Goal: Task Accomplishment & Management: Manage account settings

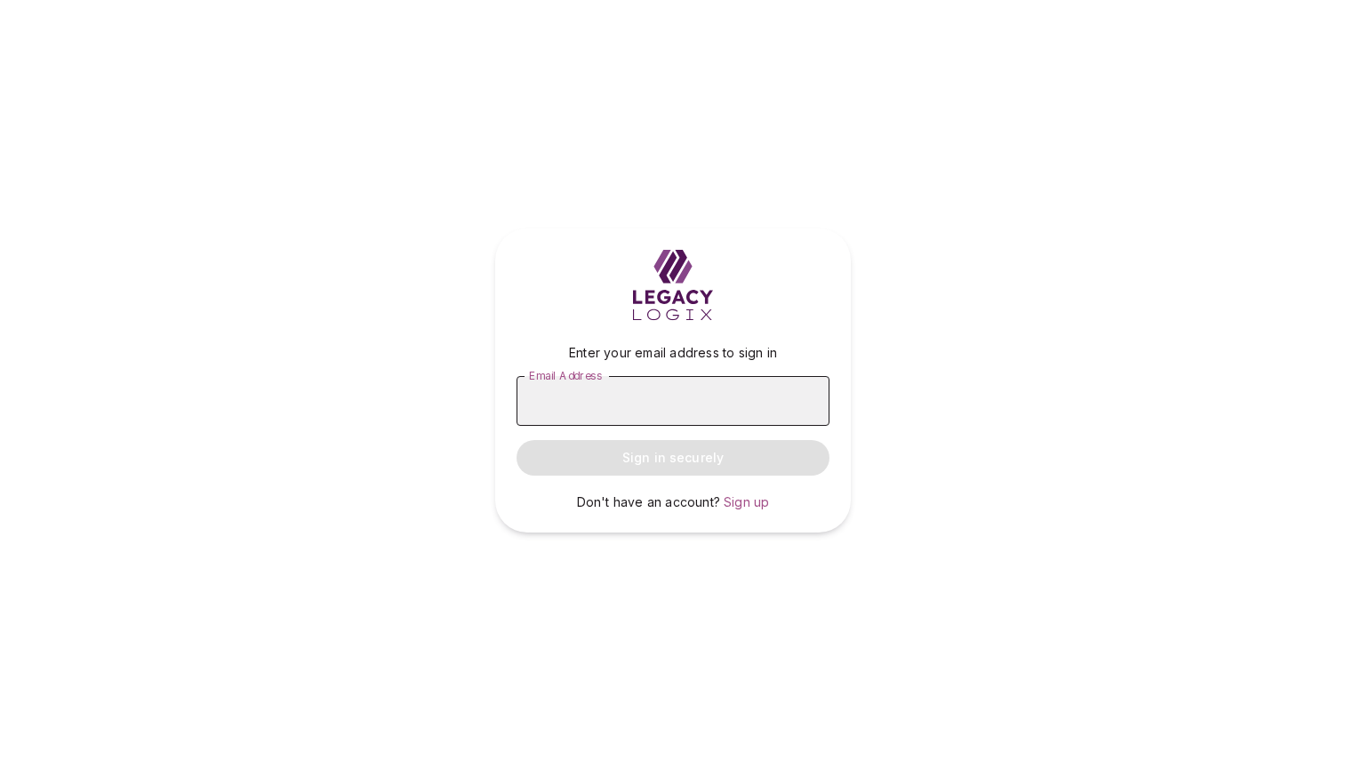
click at [615, 403] on input "Email Address" at bounding box center [673, 401] width 313 height 50
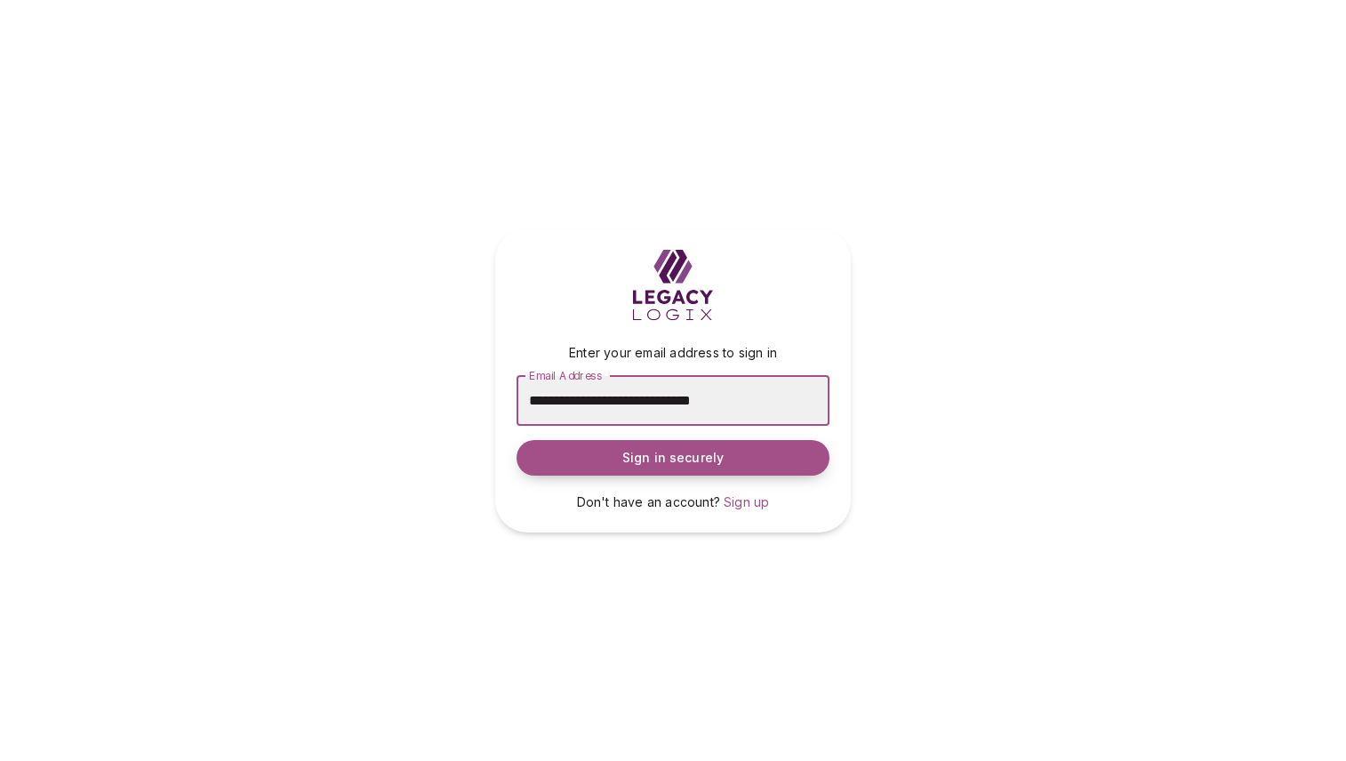
type input "**********"
click at [672, 462] on span "Sign in securely" at bounding box center [672, 458] width 101 height 18
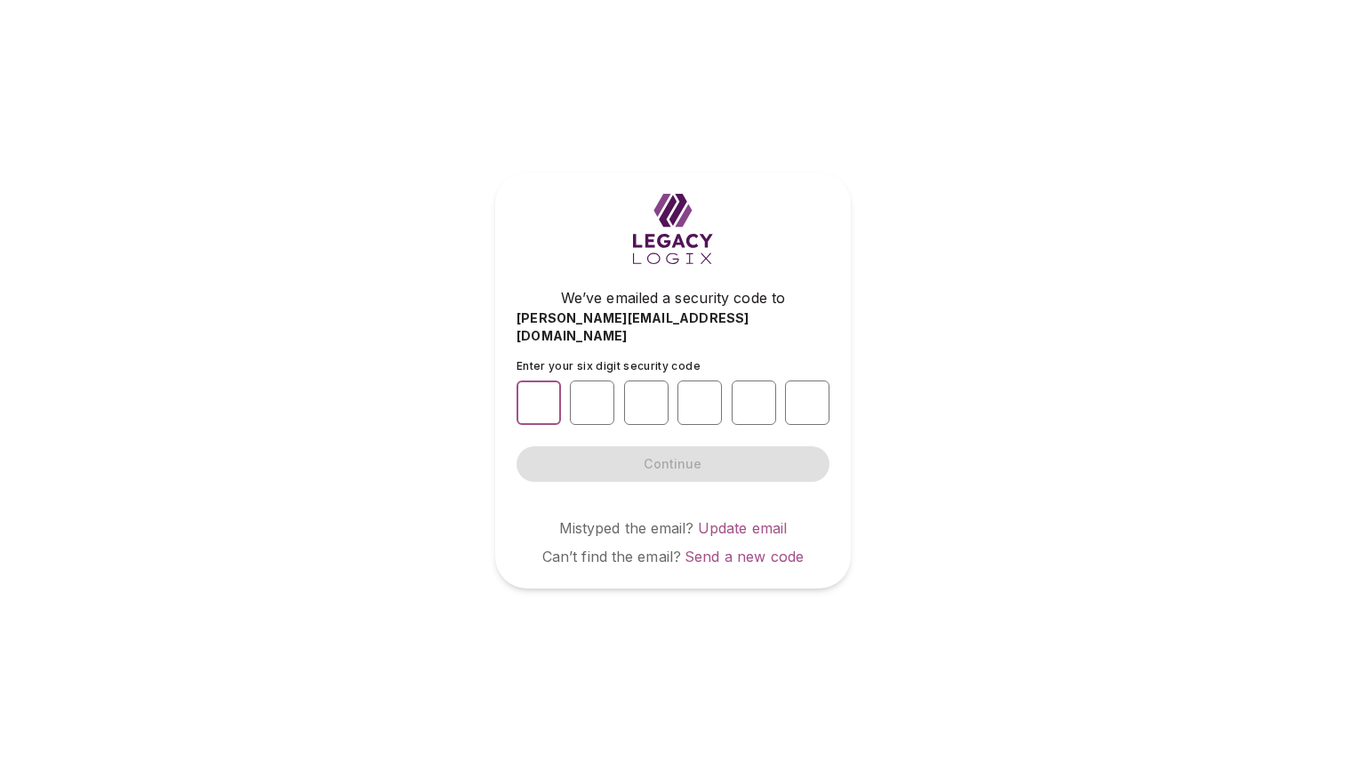
click at [543, 392] on input "number" at bounding box center [539, 403] width 44 height 44
type input "*"
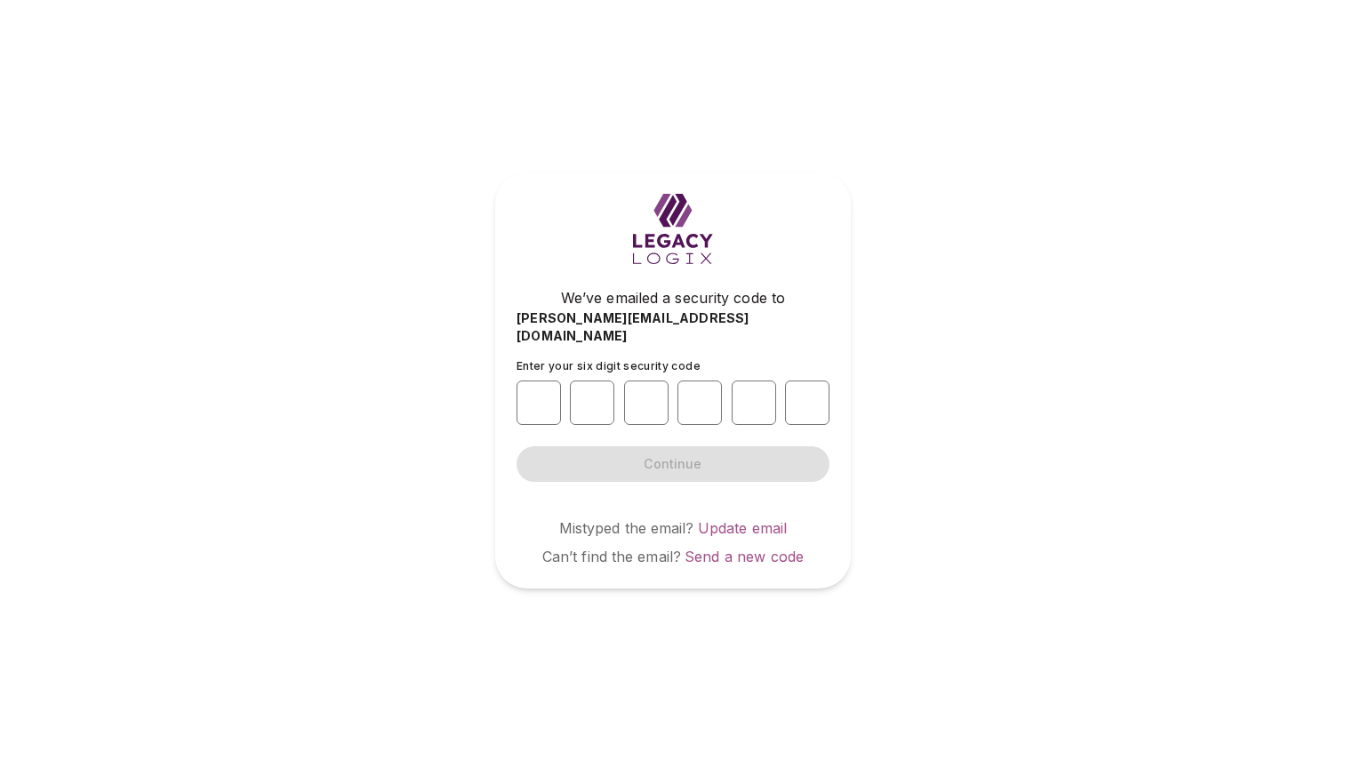
type input "*"
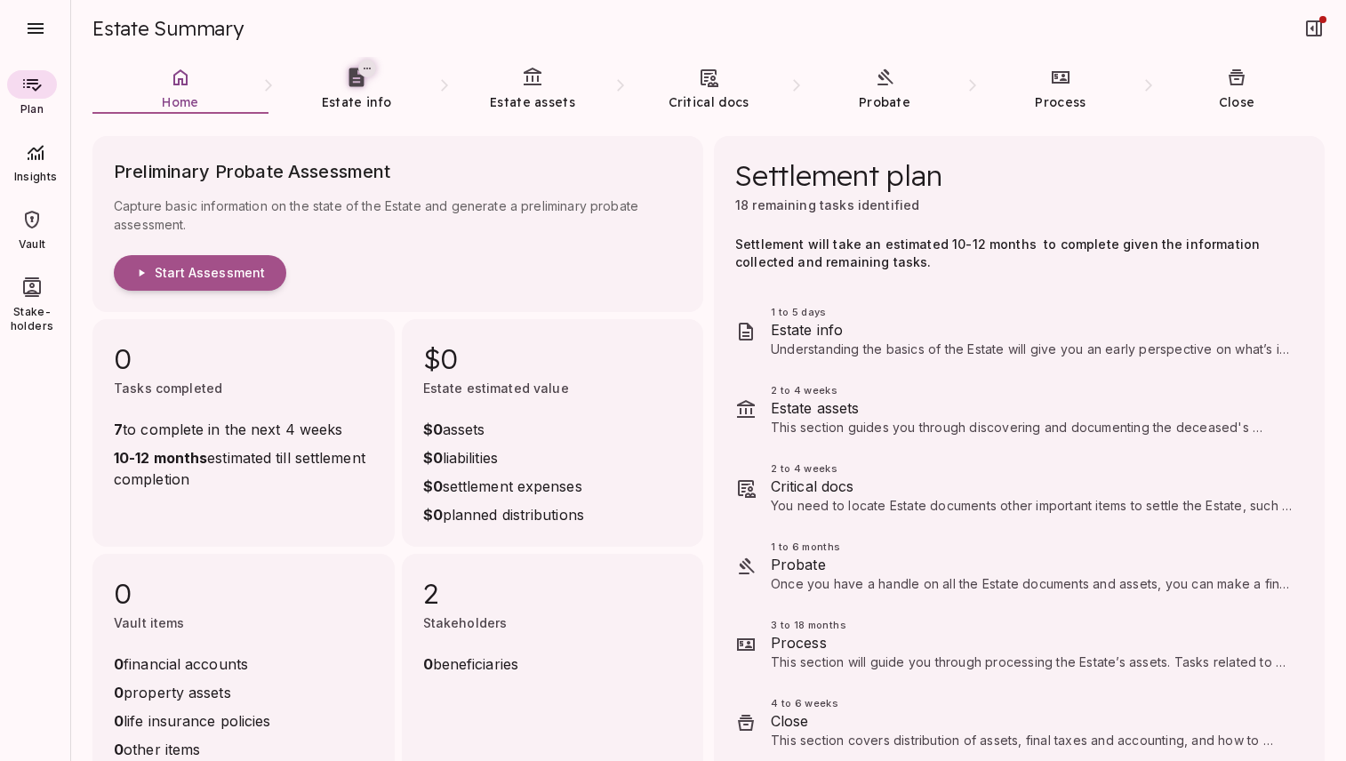
click at [682, 19] on div "Estate Summary" at bounding box center [708, 28] width 1233 height 57
click at [356, 95] on span "Estate info" at bounding box center [356, 102] width 69 height 16
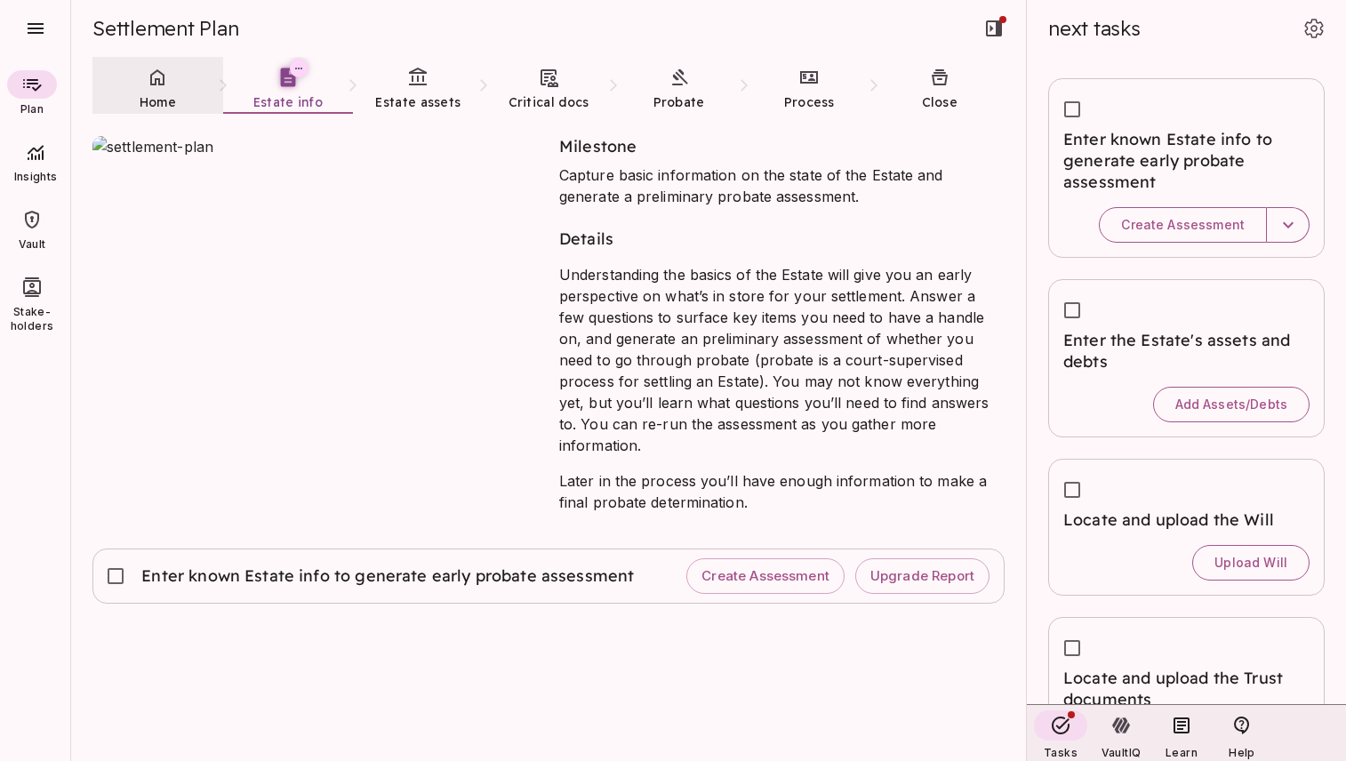
click at [157, 88] on link "Home" at bounding box center [157, 89] width 131 height 64
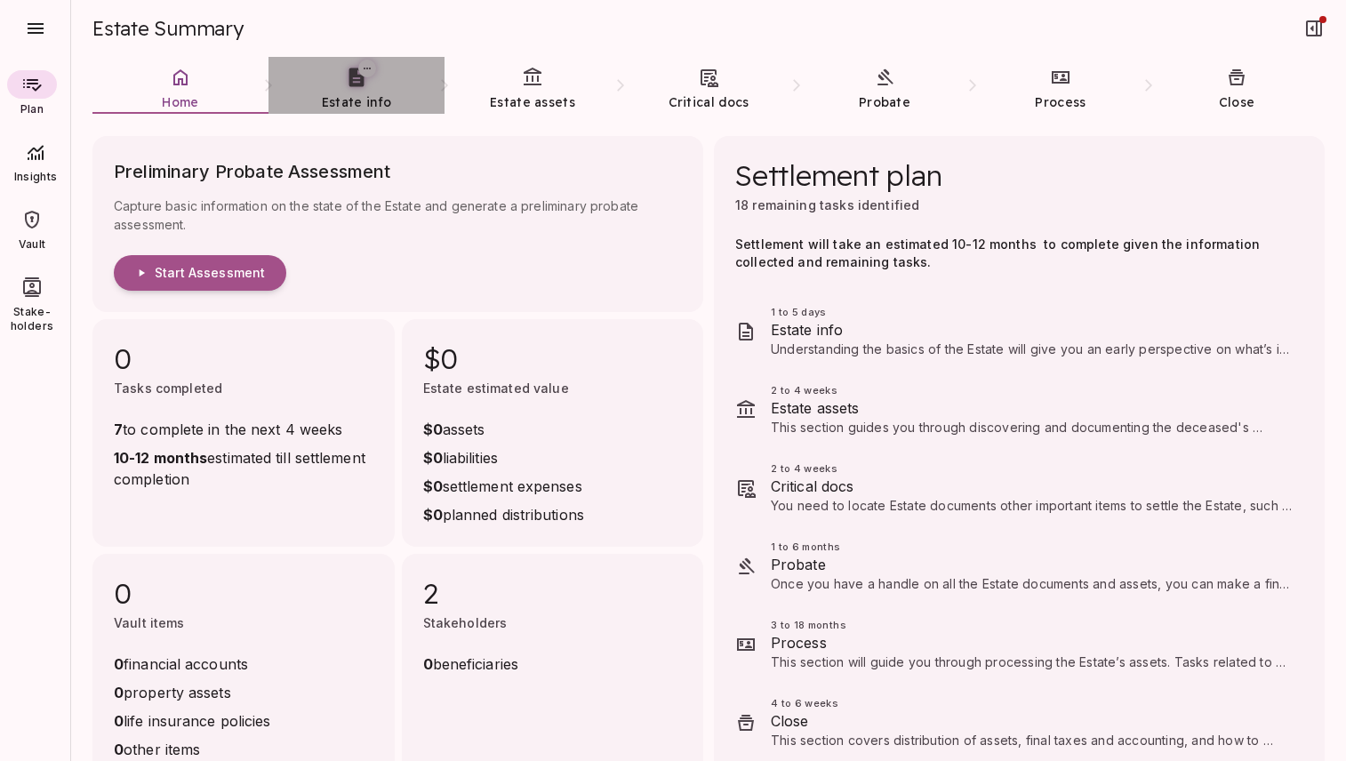
click at [350, 95] on span "Estate info" at bounding box center [356, 102] width 69 height 16
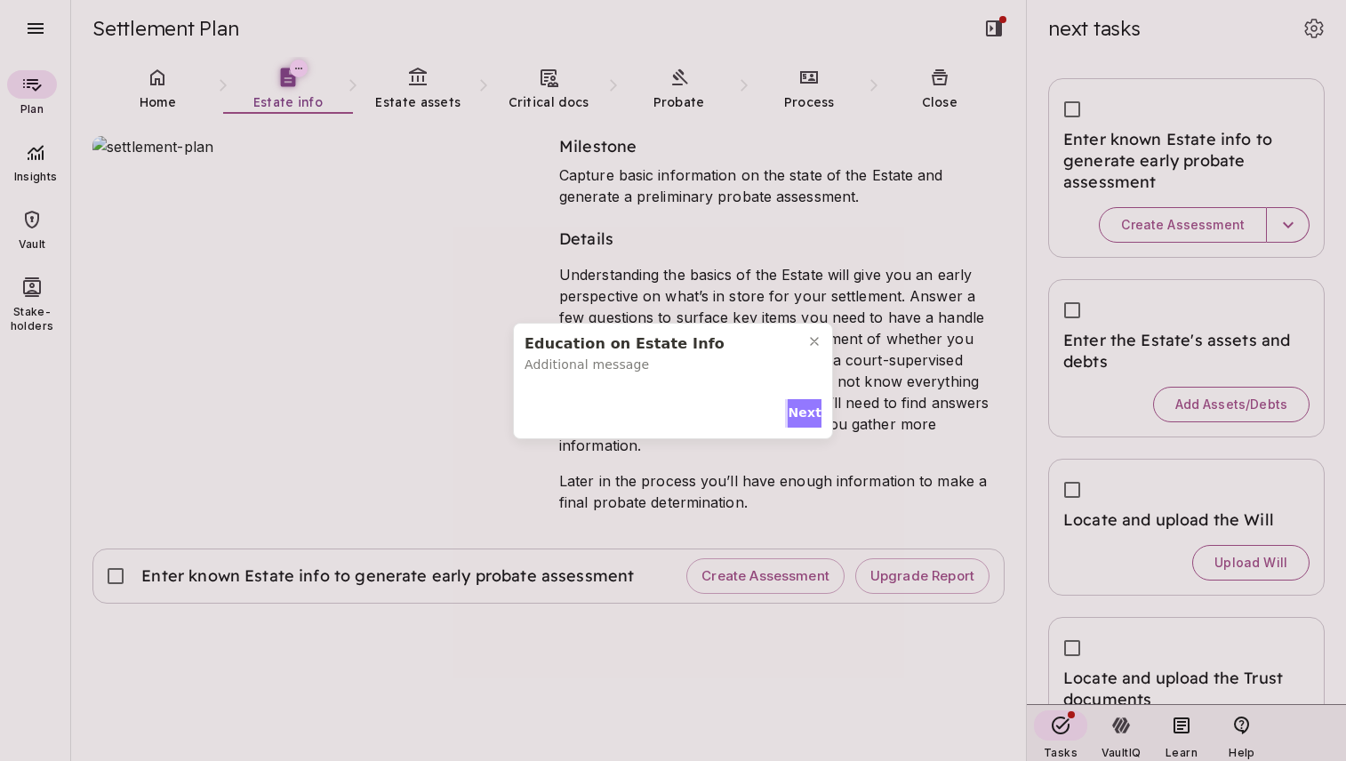
click at [794, 414] on span "Next" at bounding box center [805, 413] width 34 height 19
click at [802, 405] on span "Next" at bounding box center [805, 409] width 34 height 19
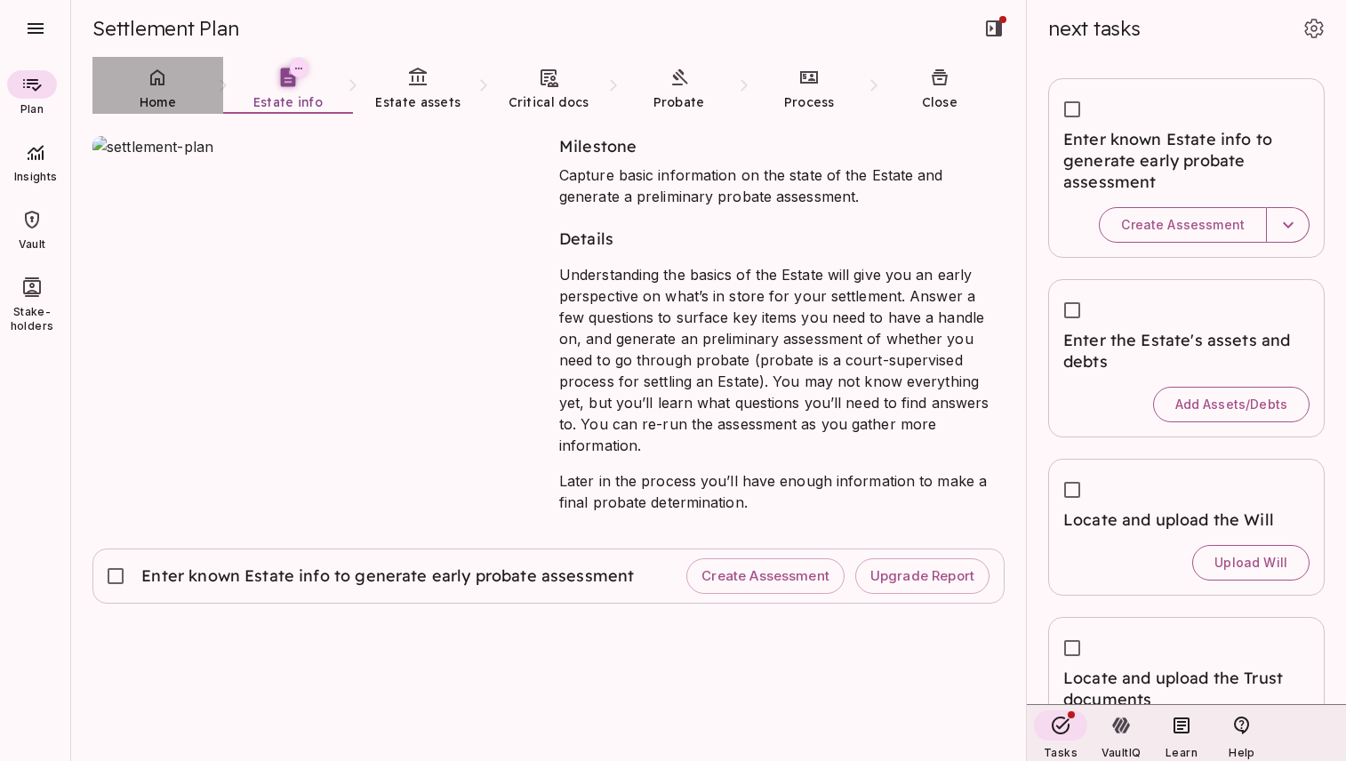
click at [168, 90] on link "Home" at bounding box center [157, 89] width 131 height 64
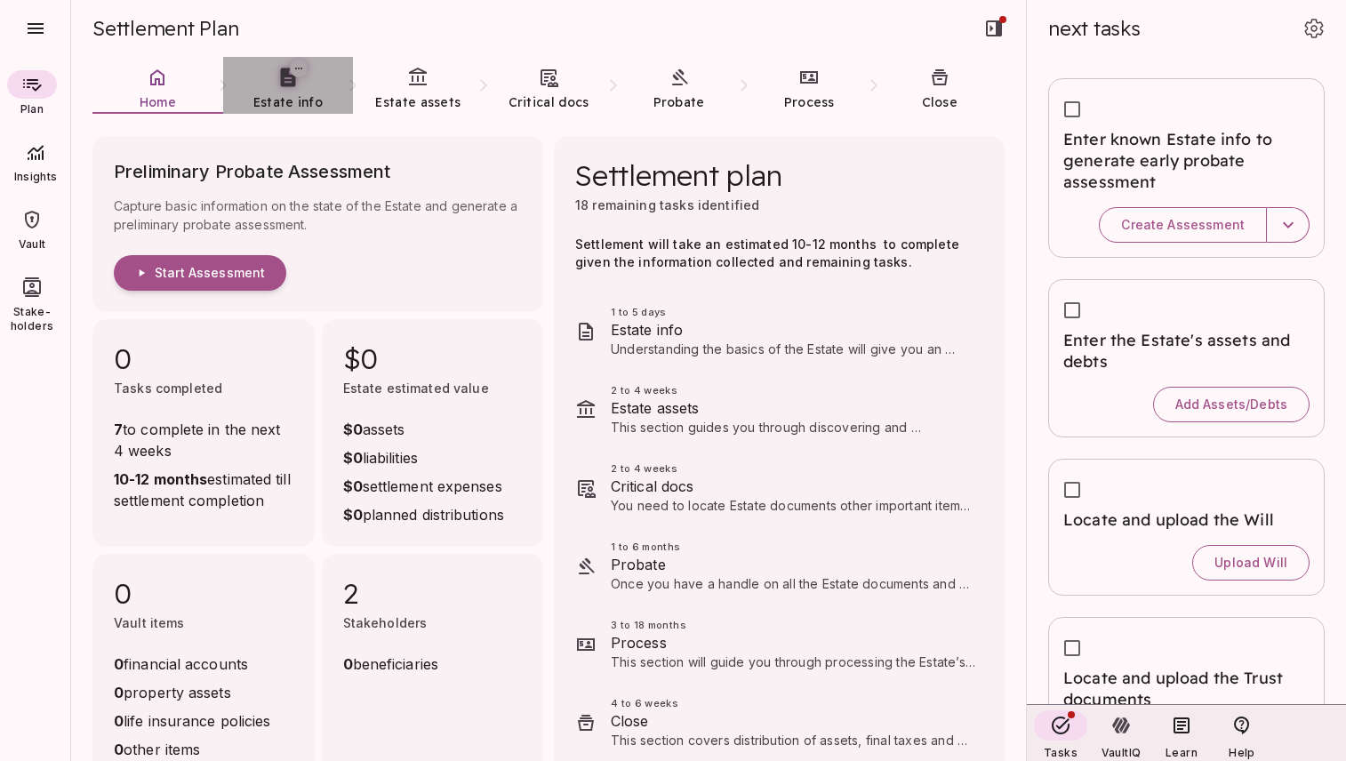
click at [286, 95] on span "Estate info" at bounding box center [287, 102] width 69 height 16
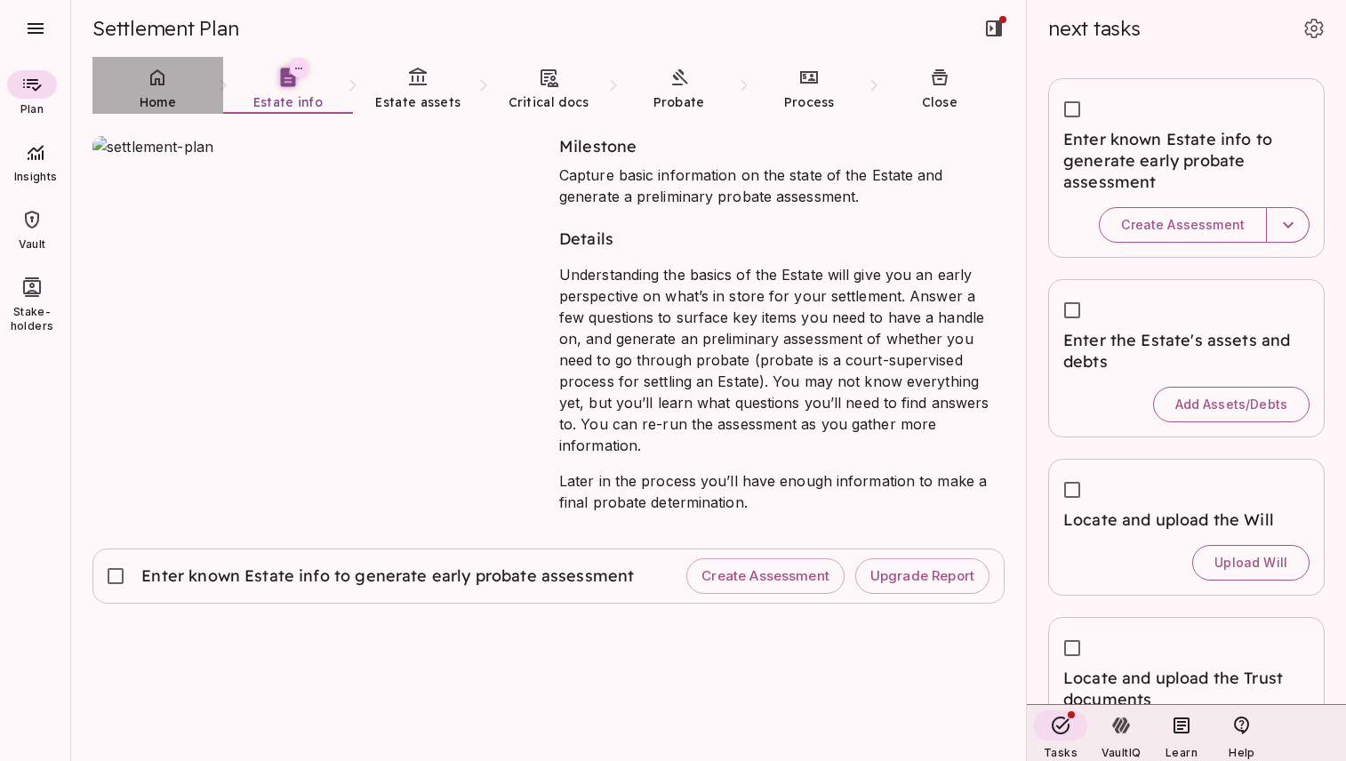
click at [147, 97] on span "Home" at bounding box center [158, 102] width 36 height 16
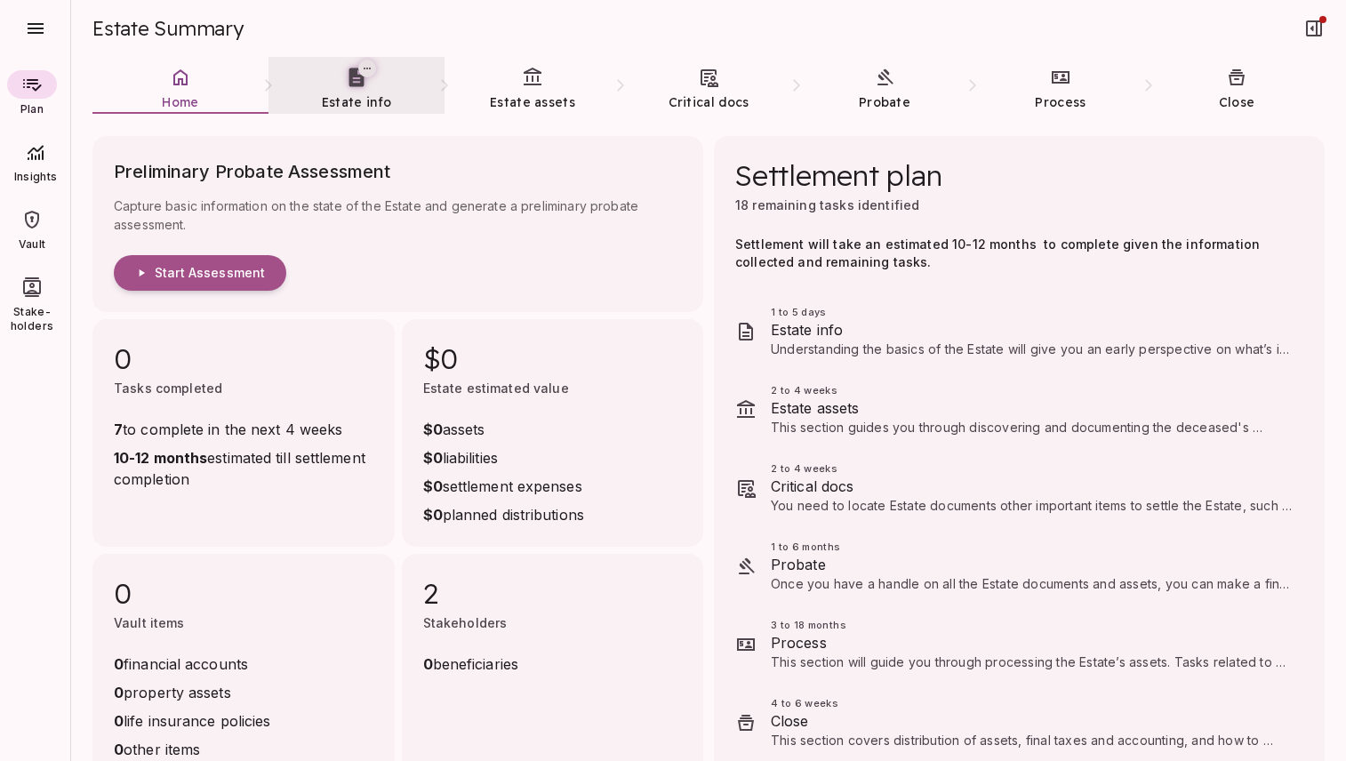
click at [356, 94] on span "Estate info" at bounding box center [356, 102] width 69 height 16
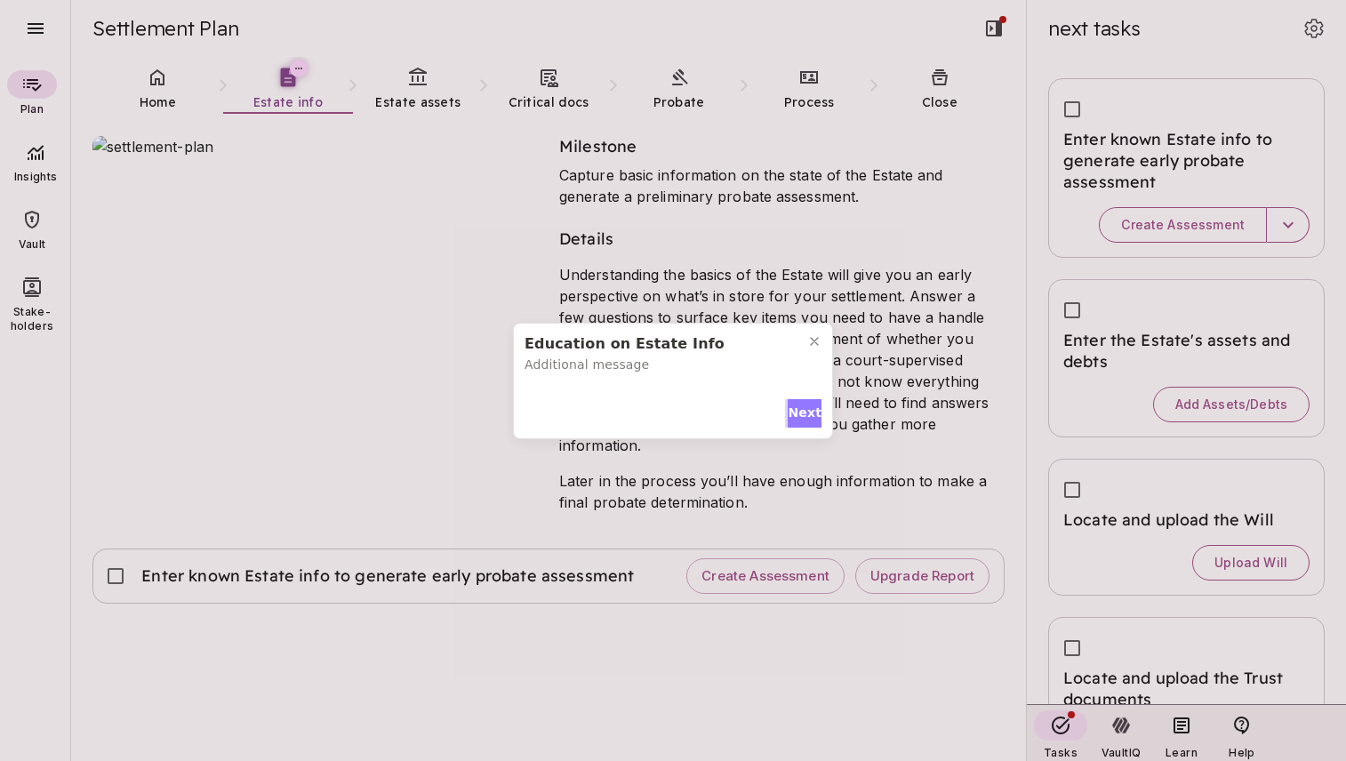
click at [801, 414] on span "Next" at bounding box center [805, 413] width 34 height 19
click at [799, 406] on span "Next" at bounding box center [805, 409] width 34 height 19
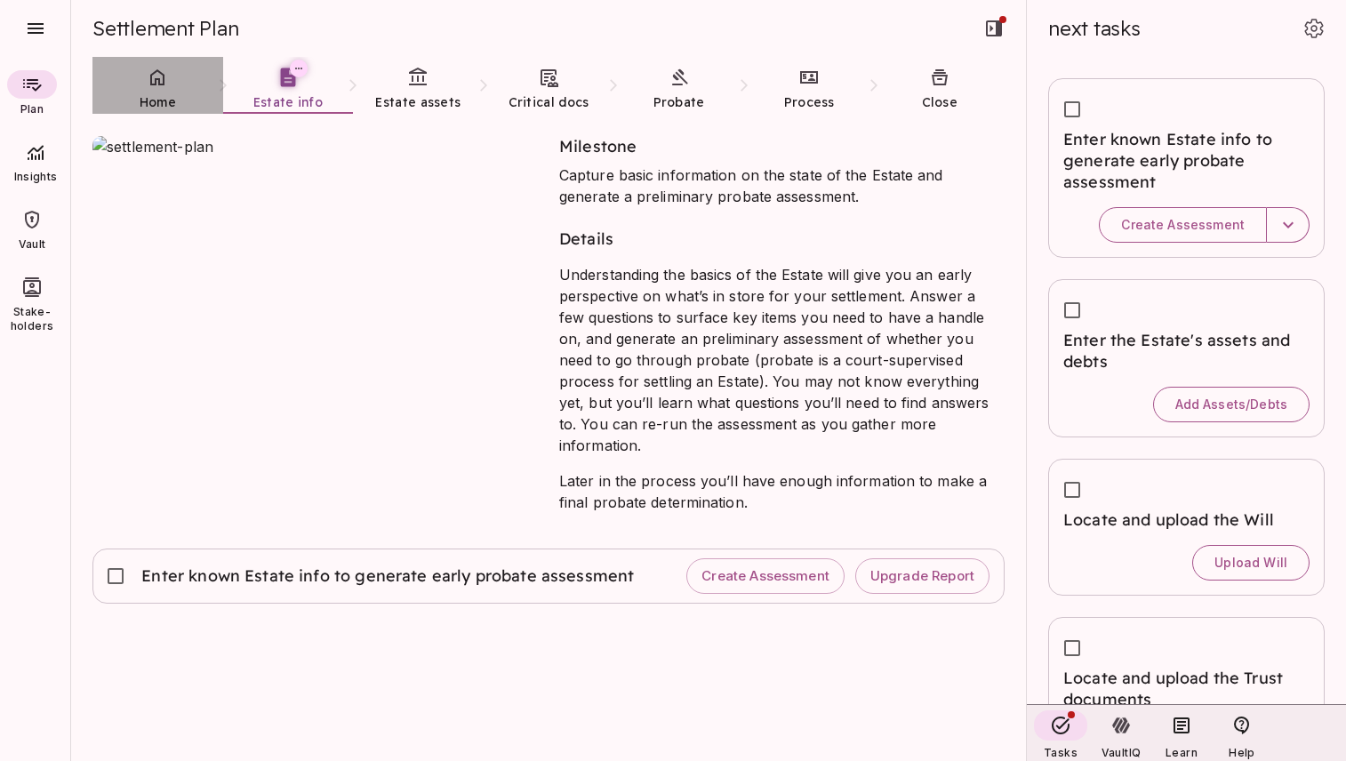
click at [154, 89] on link "Home" at bounding box center [157, 89] width 131 height 64
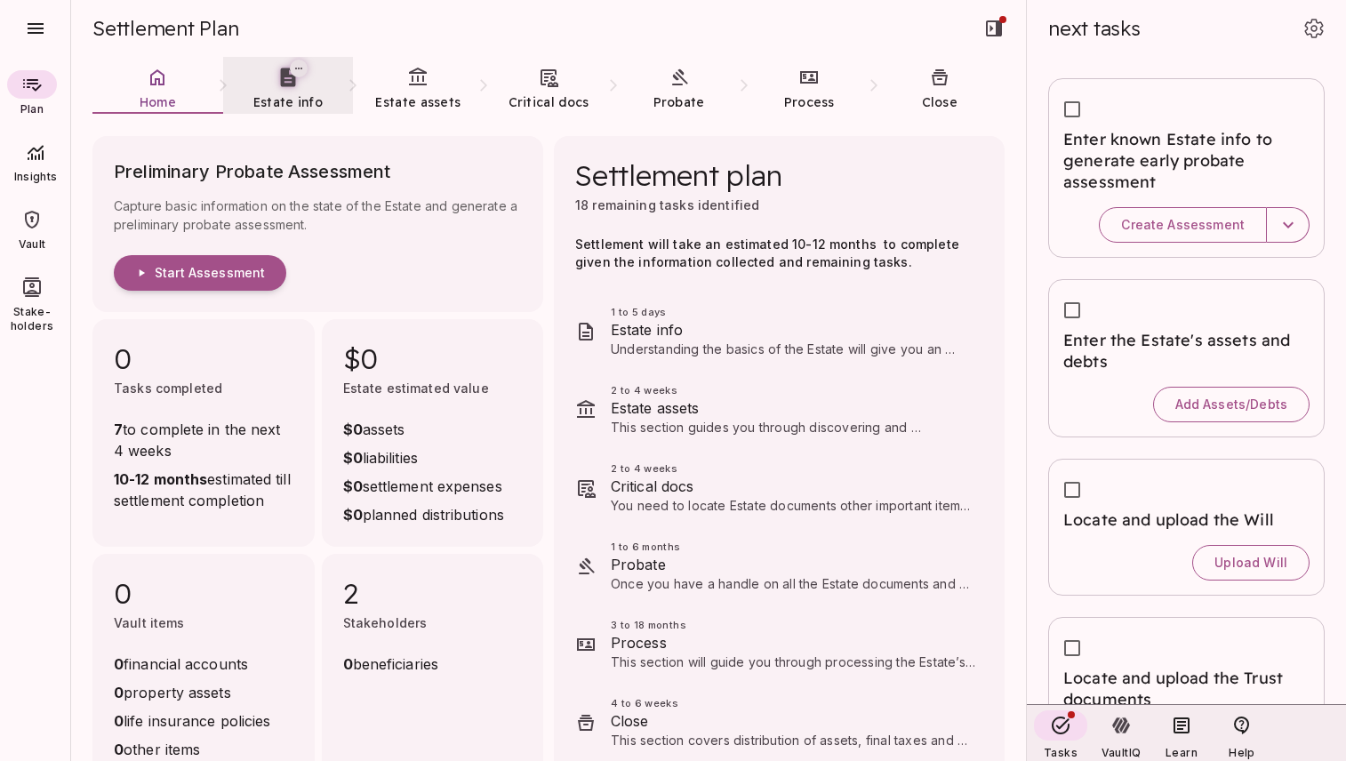
click at [285, 94] on span "Estate info" at bounding box center [287, 102] width 69 height 16
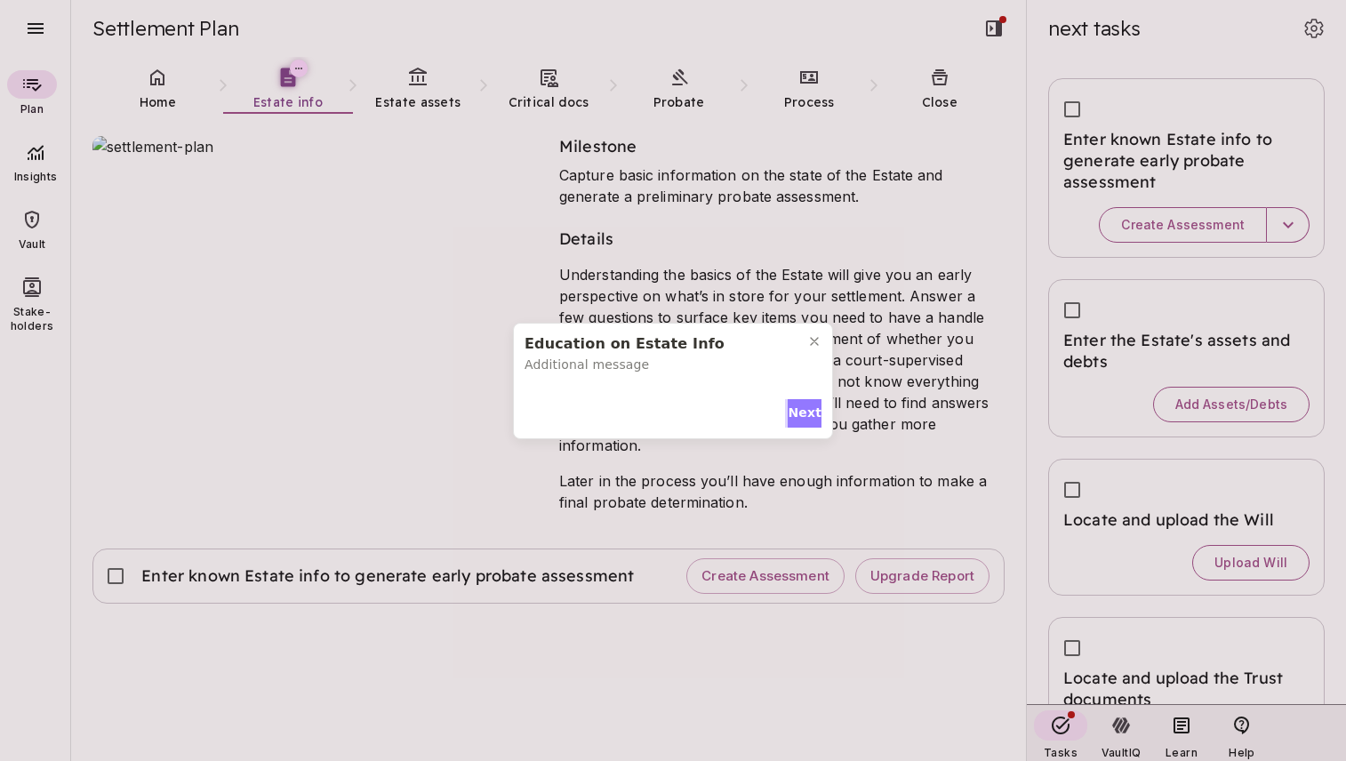
click at [793, 411] on span "Next" at bounding box center [805, 413] width 34 height 19
click at [793, 411] on span "Next" at bounding box center [805, 409] width 34 height 19
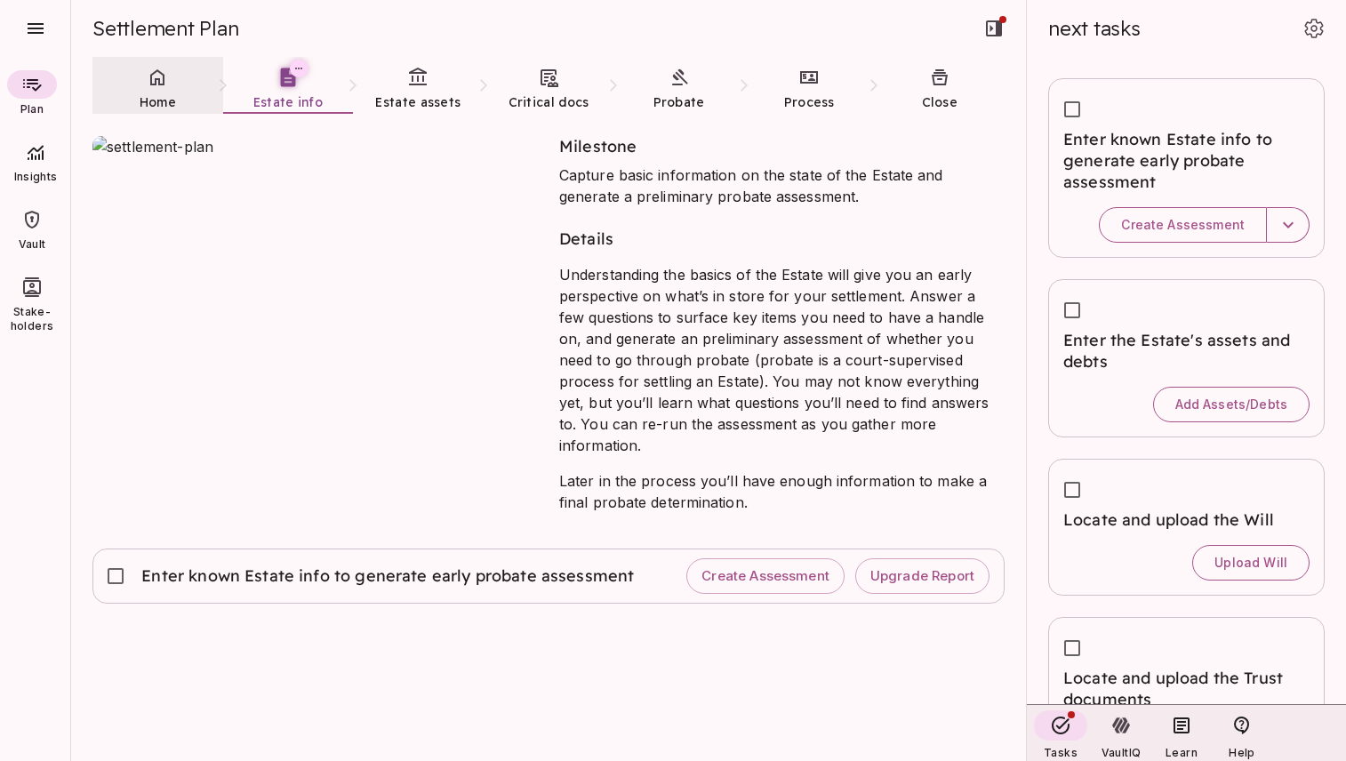
click at [157, 88] on link "Home" at bounding box center [157, 89] width 131 height 64
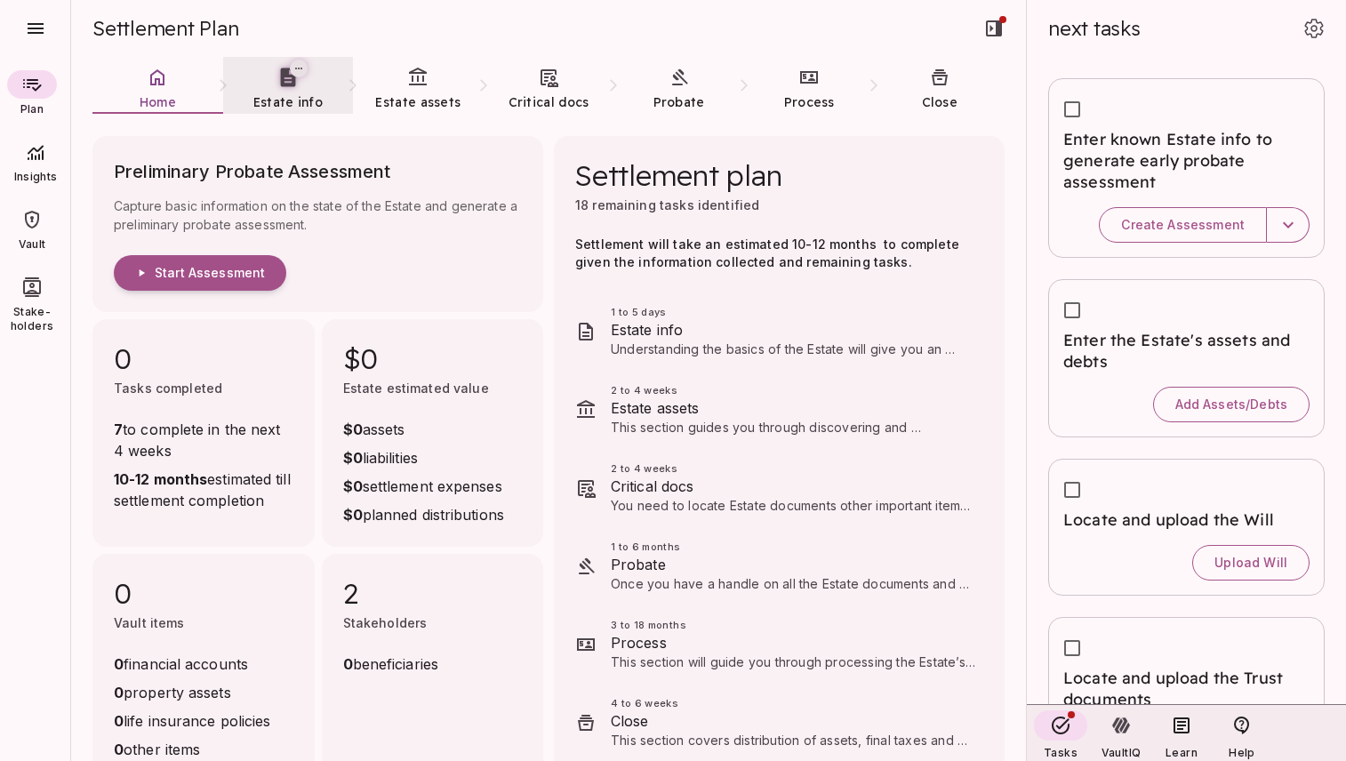
click at [277, 91] on link "Estate info" at bounding box center [288, 89] width 131 height 64
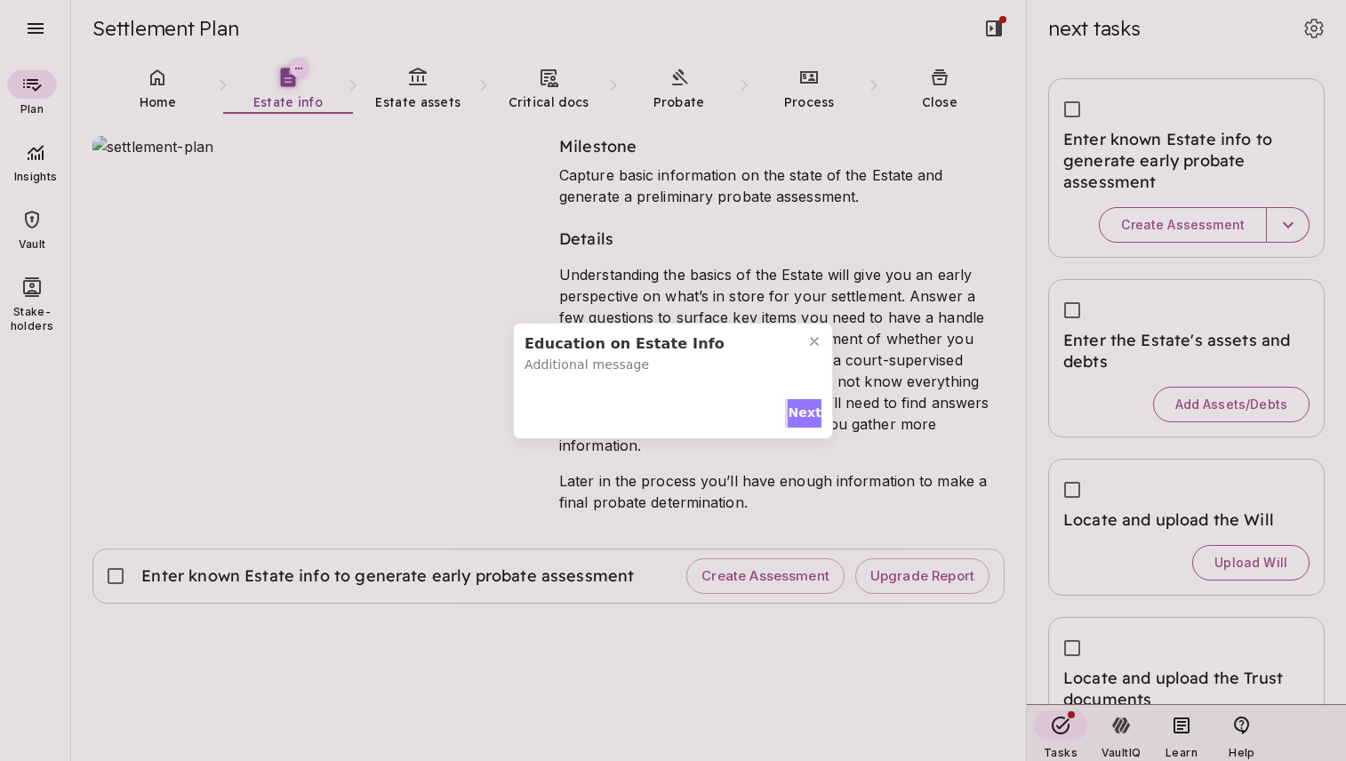
click at [810, 407] on span "Next" at bounding box center [805, 413] width 34 height 19
click at [810, 407] on span "Next" at bounding box center [805, 409] width 34 height 19
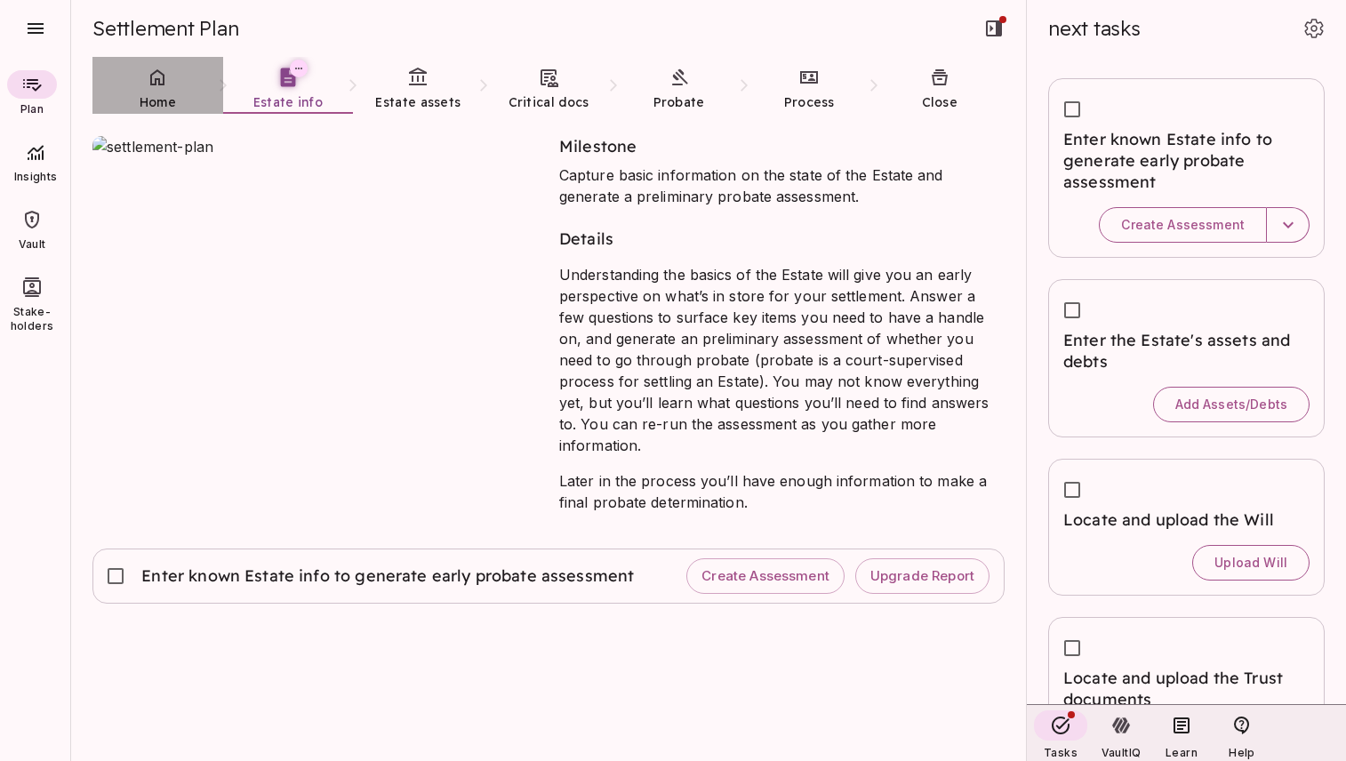
click at [162, 90] on link "Home" at bounding box center [157, 89] width 131 height 64
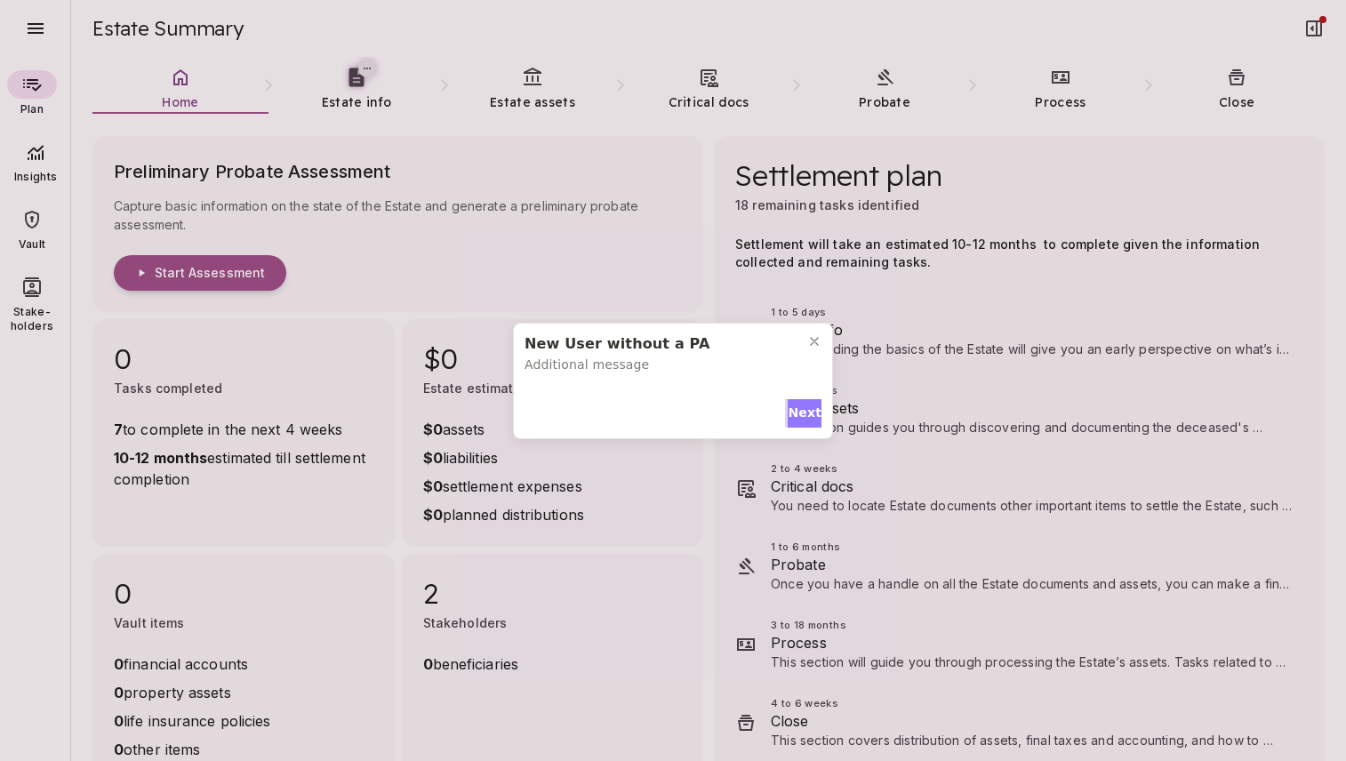
click at [802, 412] on span "Next" at bounding box center [805, 413] width 34 height 19
click at [797, 395] on button "Next" at bounding box center [805, 409] width 34 height 28
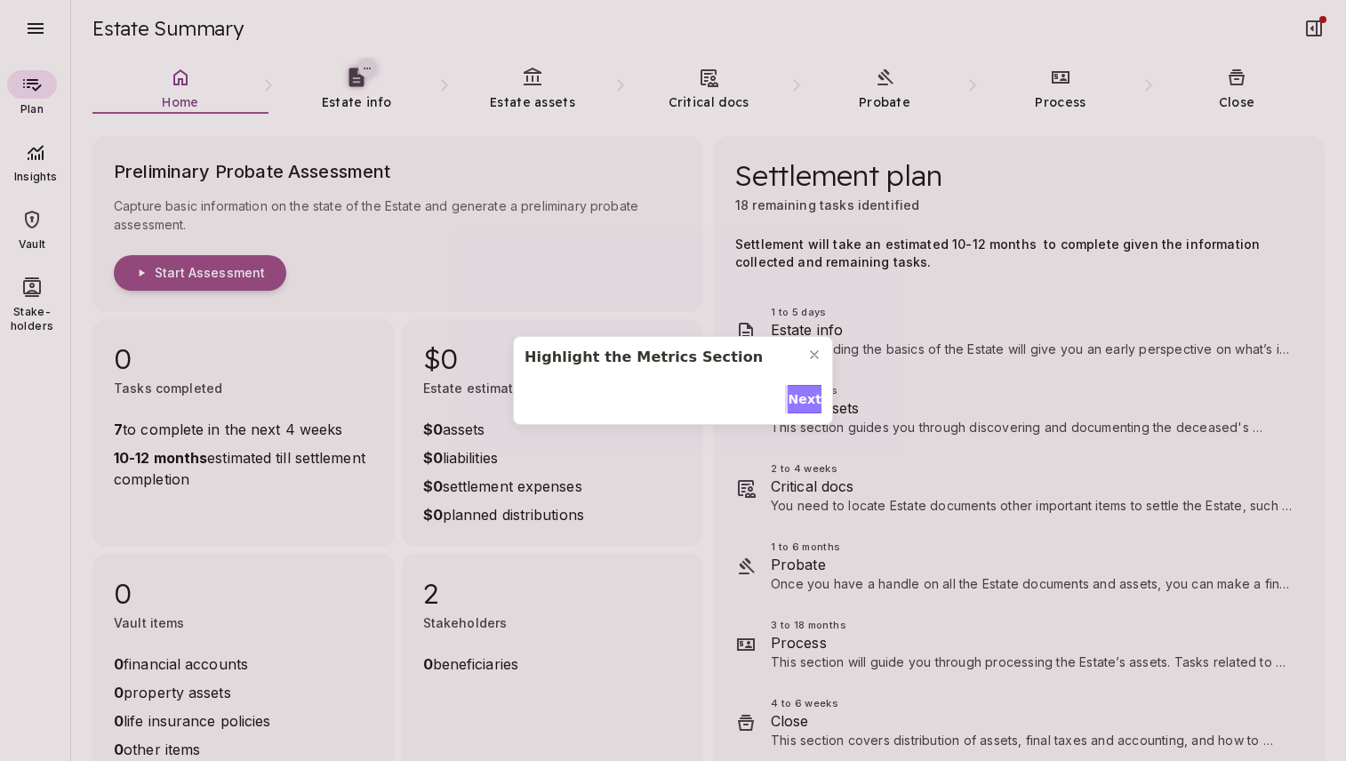
click at [797, 388] on button "Next" at bounding box center [805, 399] width 34 height 28
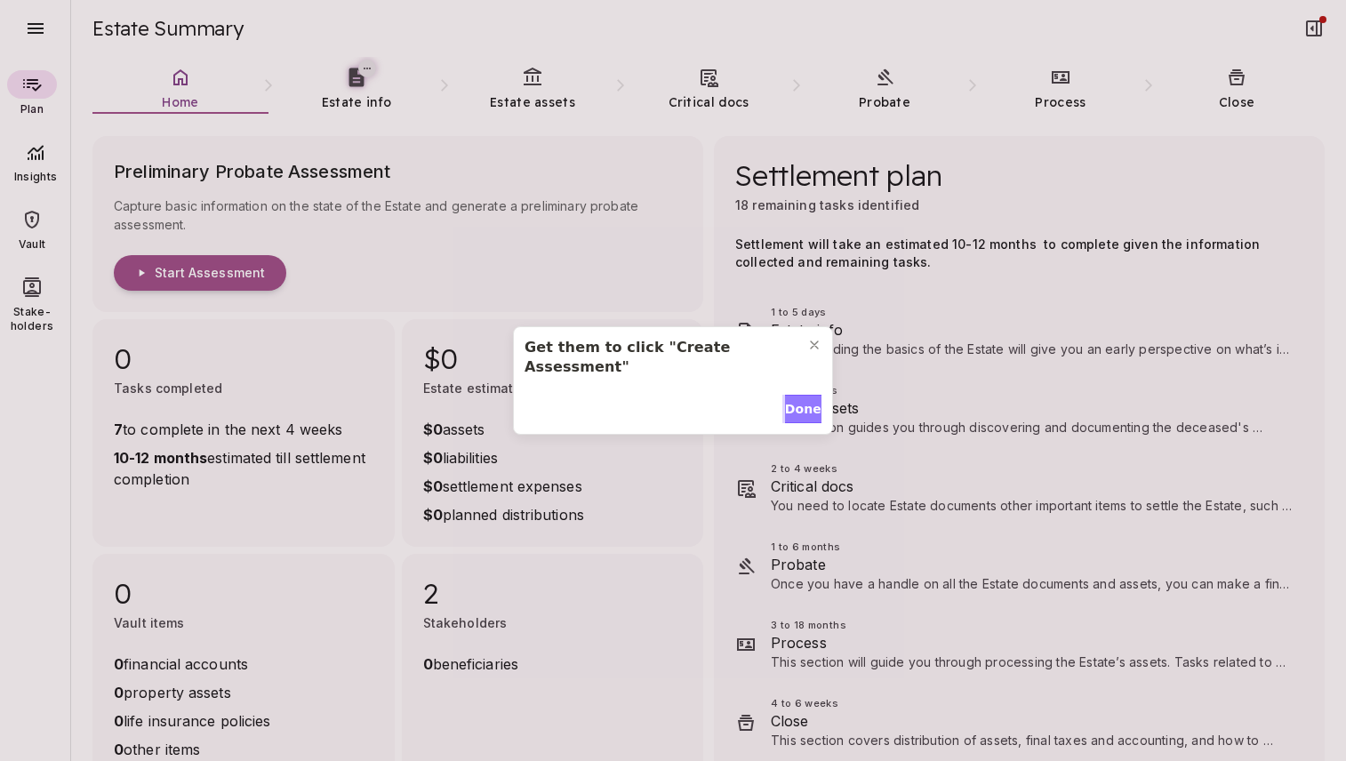
click at [797, 395] on button "Done" at bounding box center [803, 409] width 36 height 28
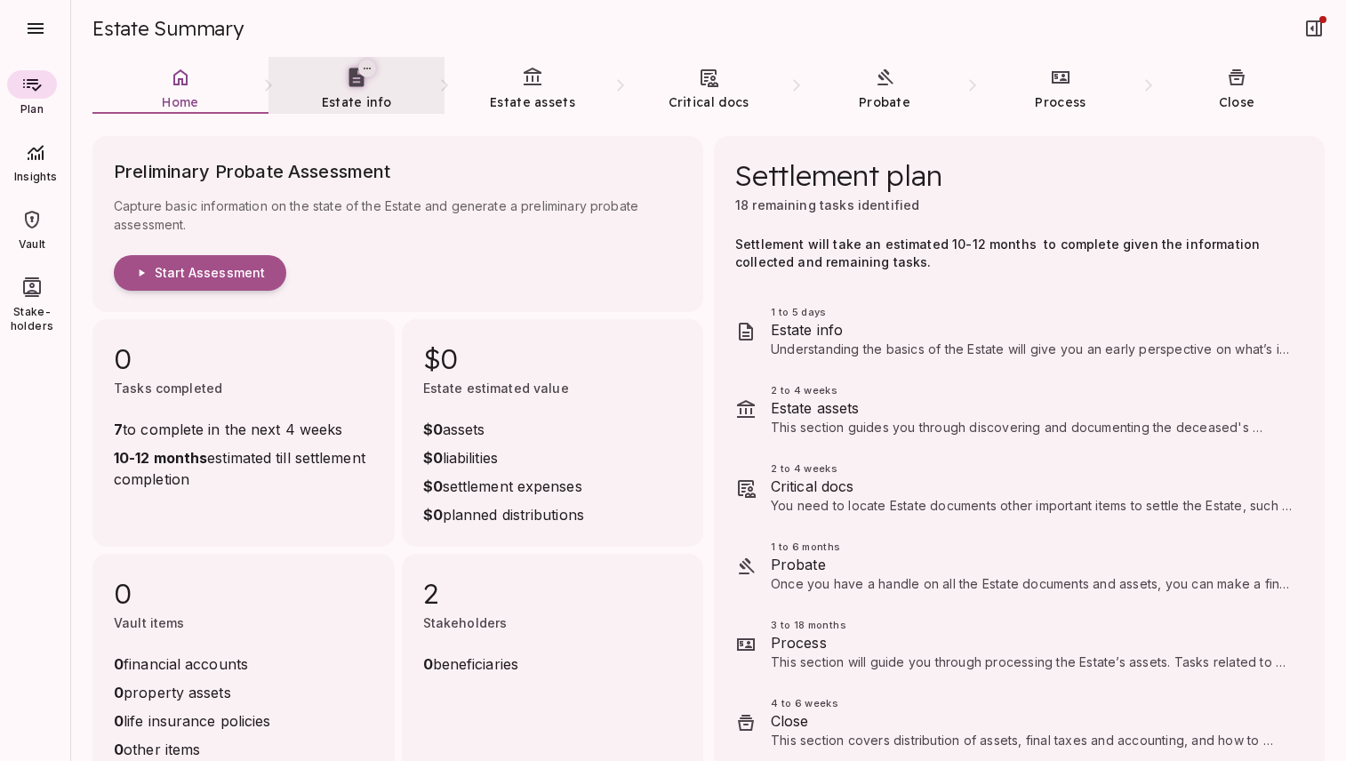
click at [356, 97] on span "Estate info" at bounding box center [356, 102] width 69 height 16
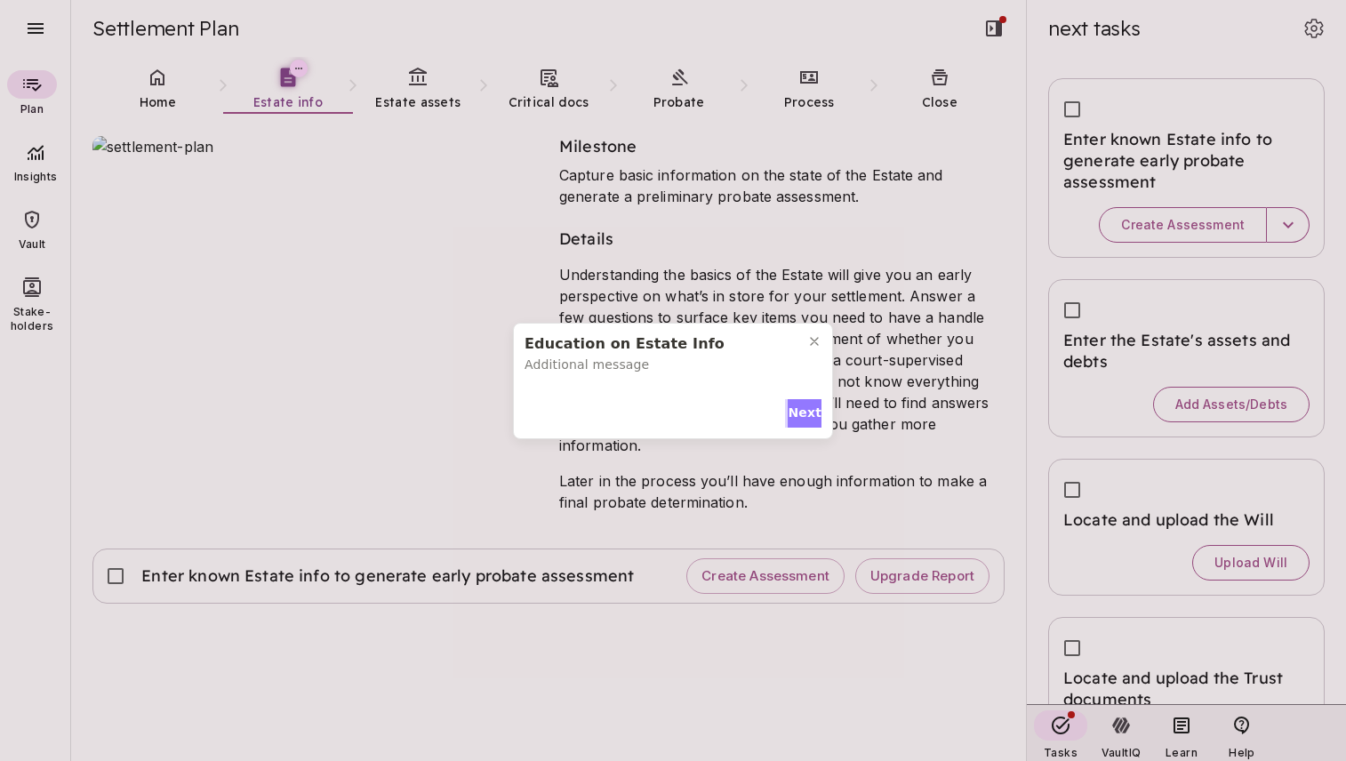
click at [803, 413] on span "Next" at bounding box center [805, 413] width 34 height 19
click at [803, 413] on span "Next" at bounding box center [805, 409] width 34 height 19
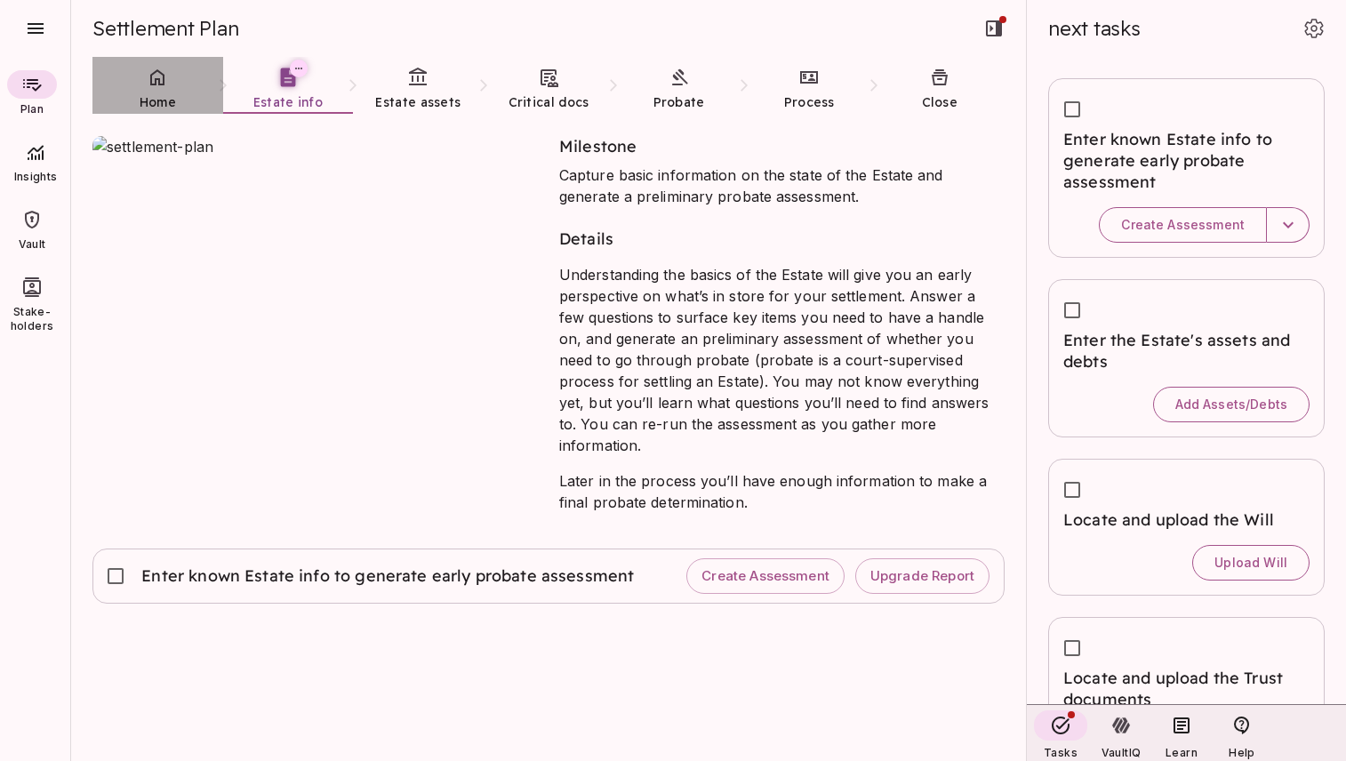
click at [166, 88] on link "Home" at bounding box center [157, 89] width 131 height 64
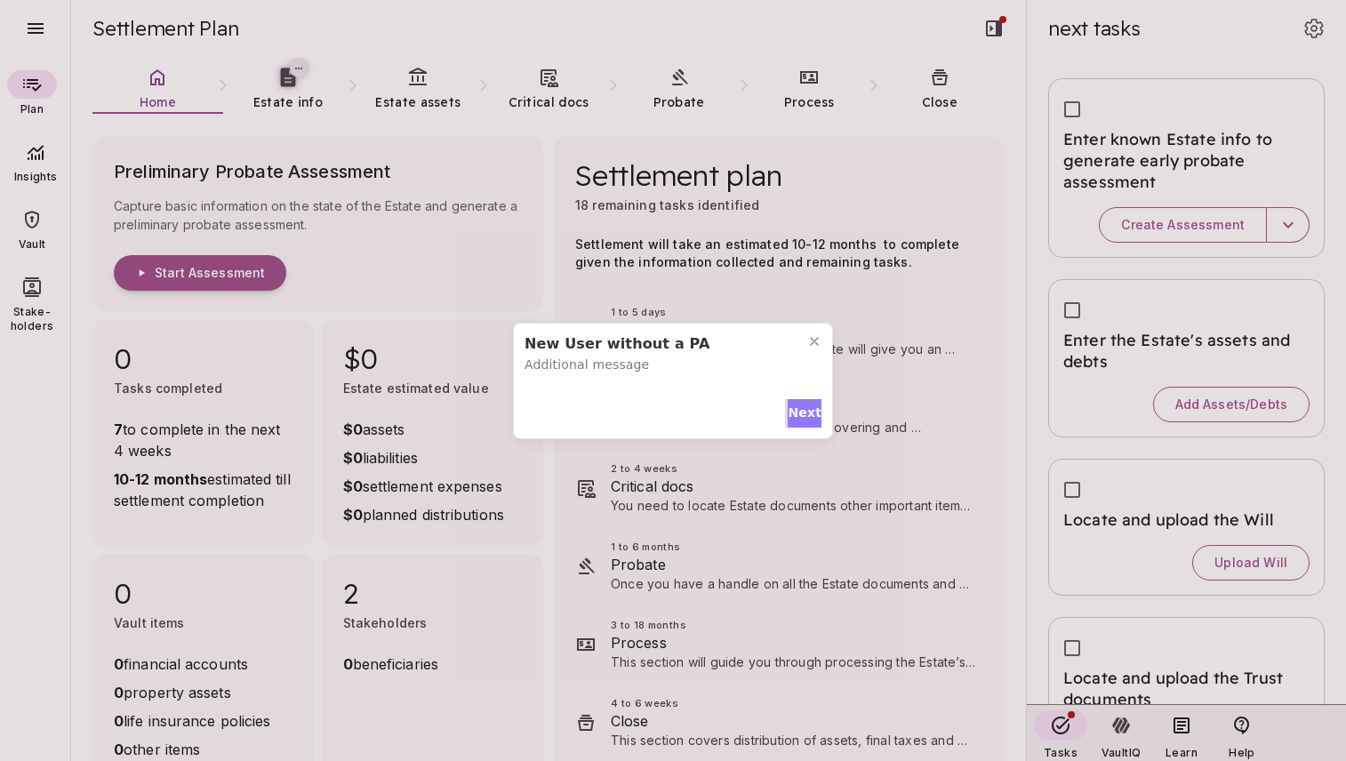
click at [803, 410] on span "Next" at bounding box center [805, 413] width 34 height 19
click at [802, 400] on span "Next" at bounding box center [805, 409] width 34 height 19
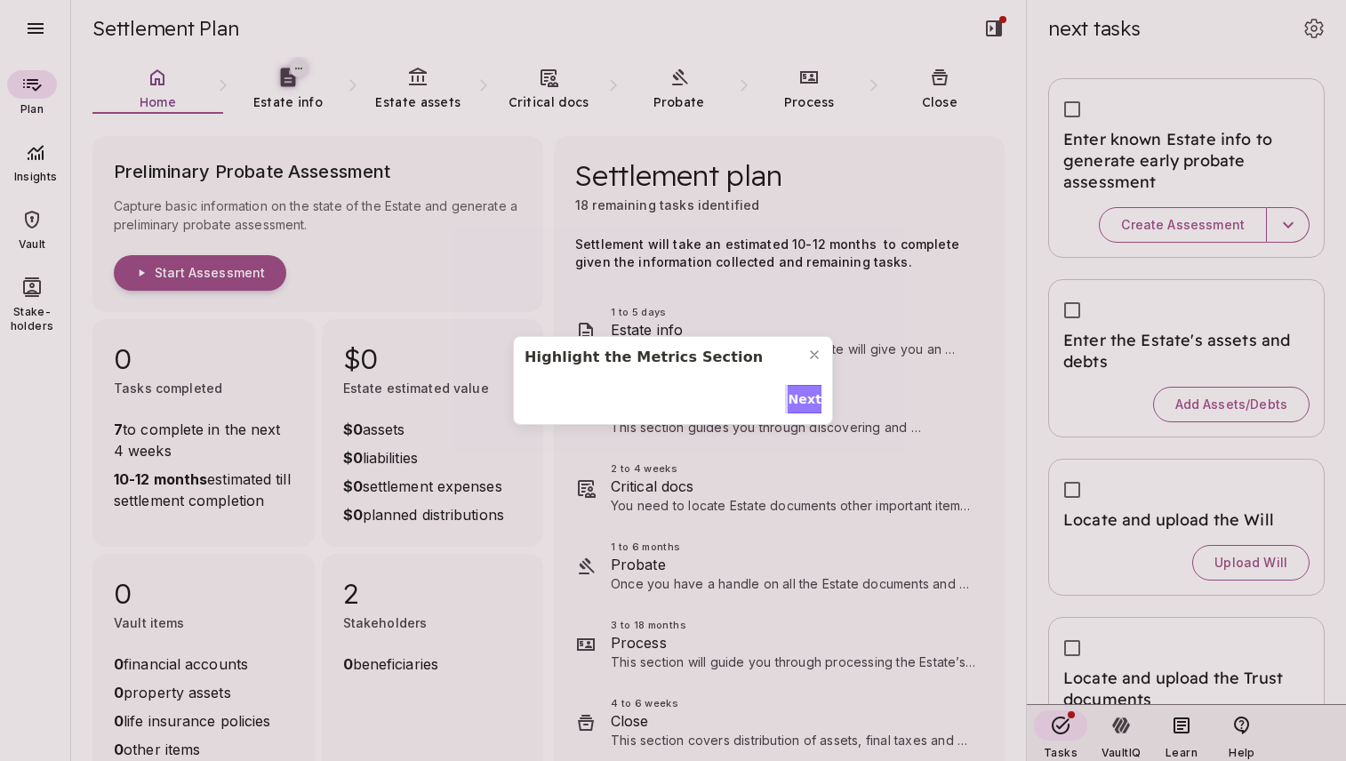
click at [802, 393] on span "Next" at bounding box center [805, 399] width 34 height 19
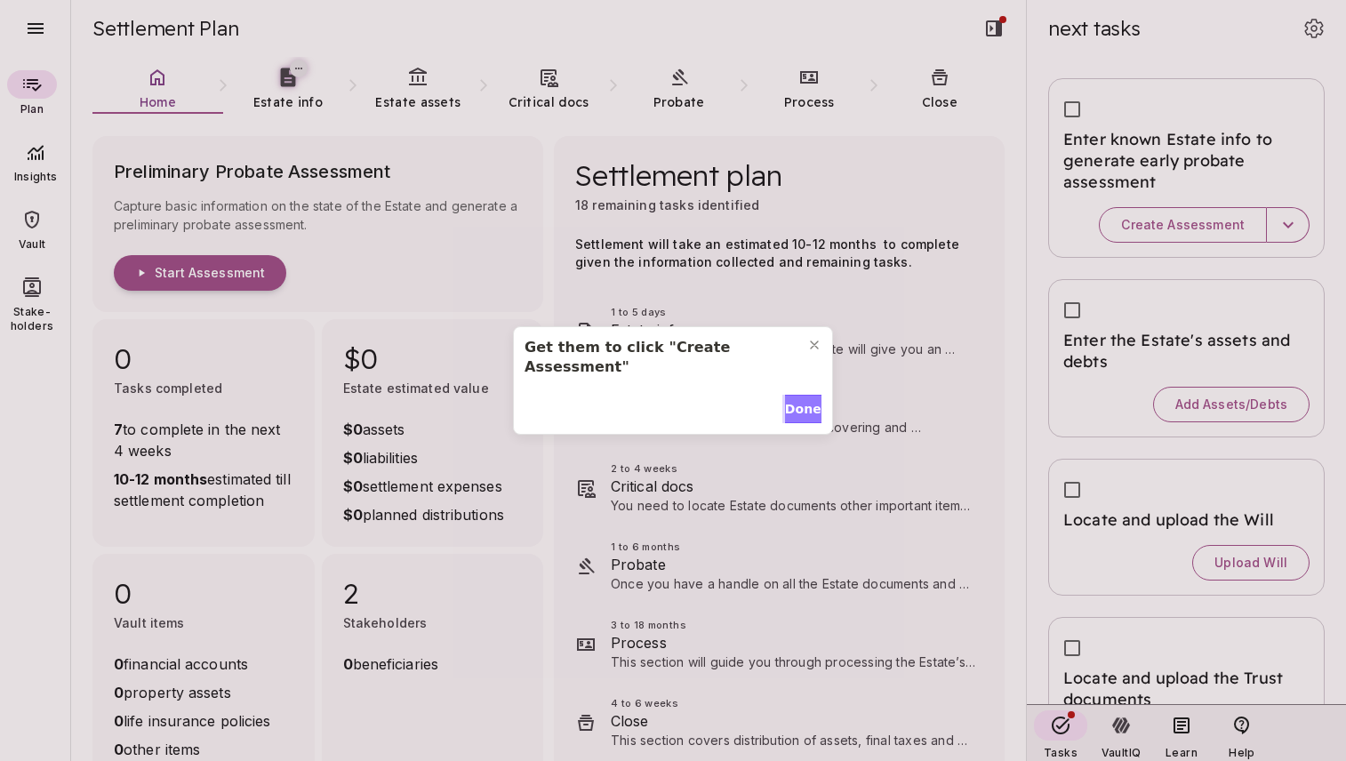
click at [802, 400] on span "Done" at bounding box center [803, 409] width 36 height 19
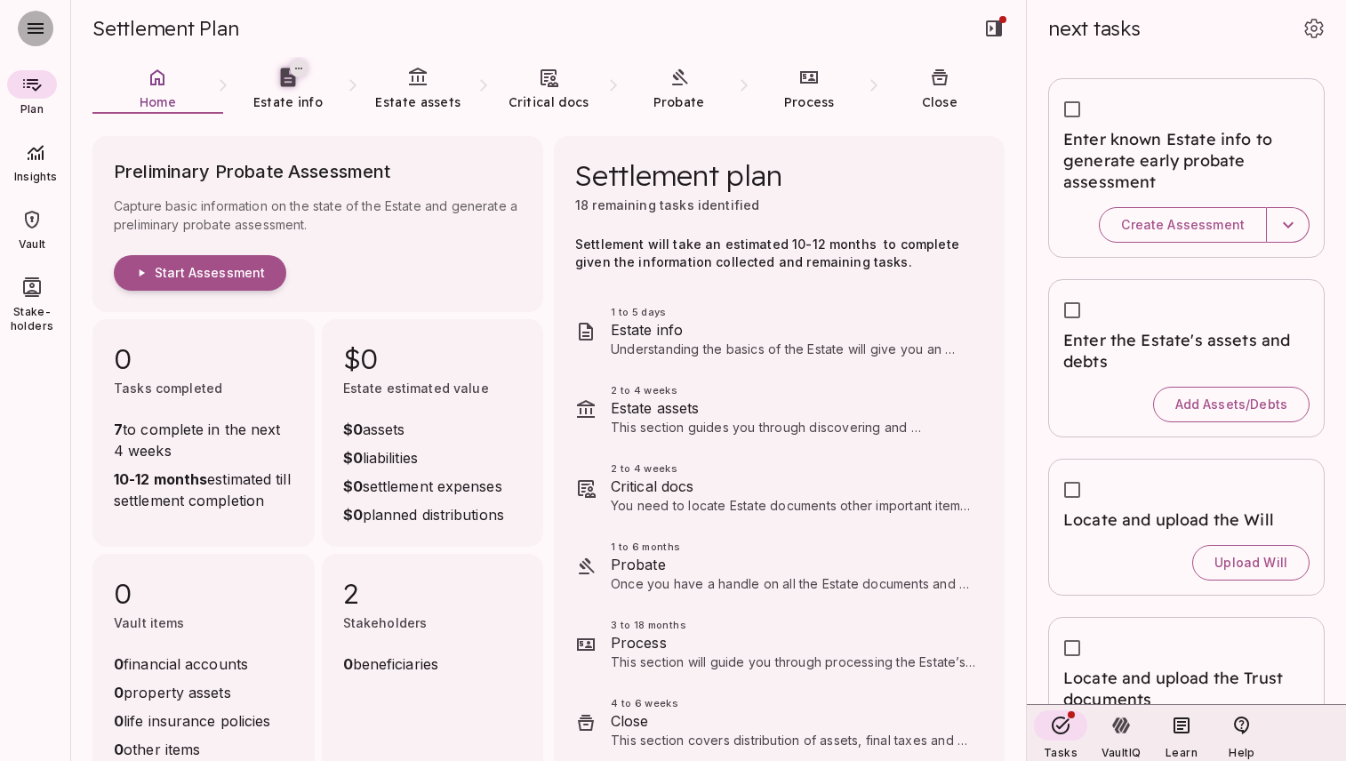
click at [41, 37] on icon "button" at bounding box center [35, 28] width 21 height 21
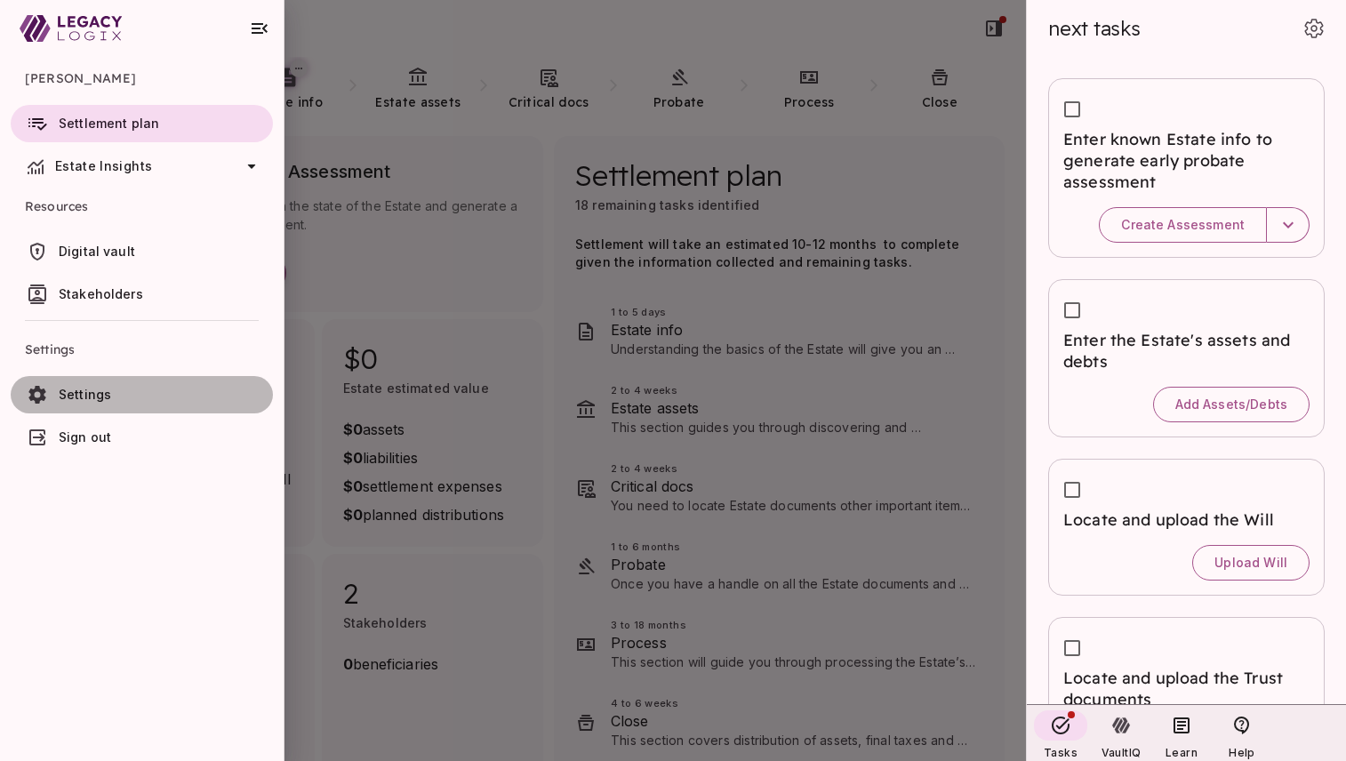
click at [110, 396] on span "Settings" at bounding box center [162, 395] width 207 height 18
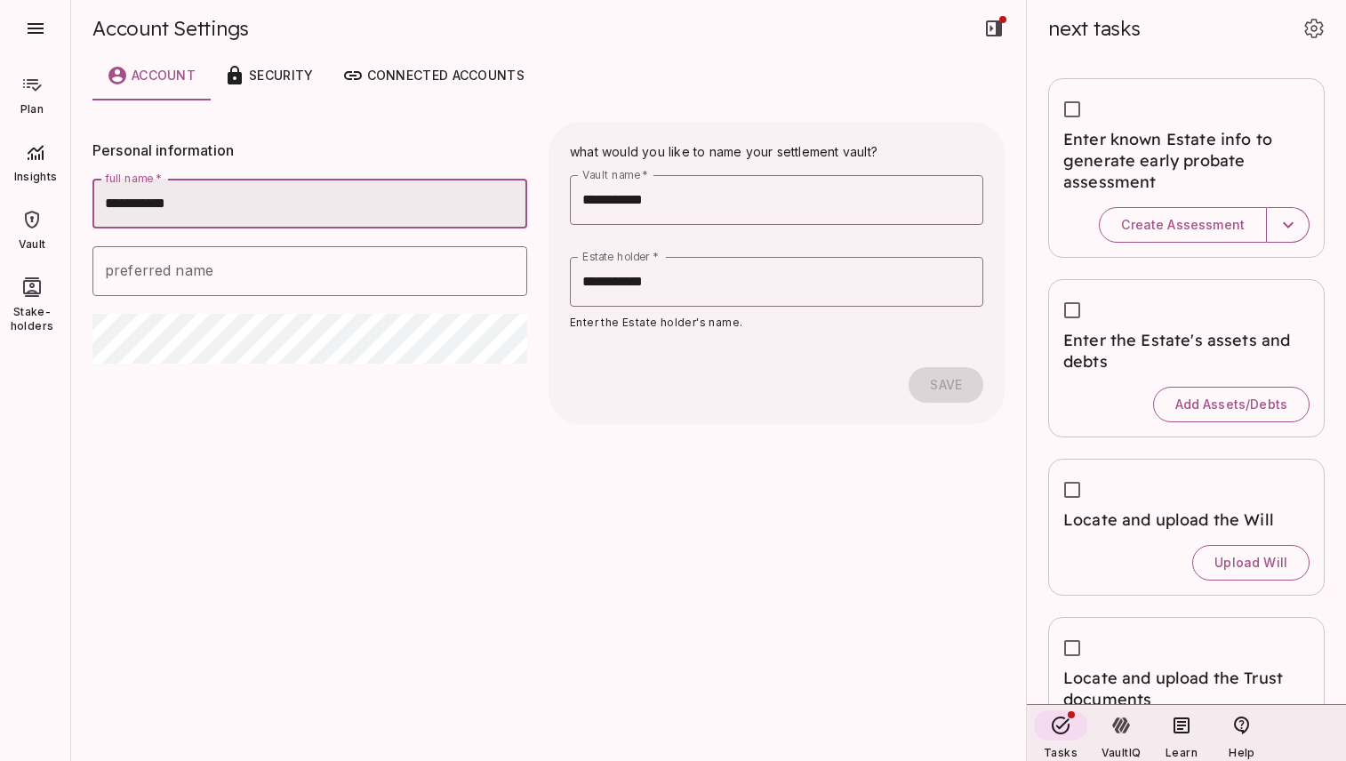
click at [42, 91] on icon at bounding box center [31, 84] width 21 height 21
